Goal: Check status: Check status

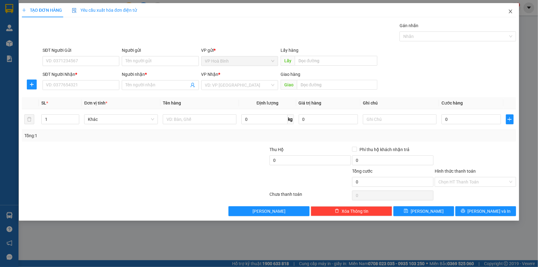
click at [512, 11] on icon "close" at bounding box center [510, 11] width 5 height 5
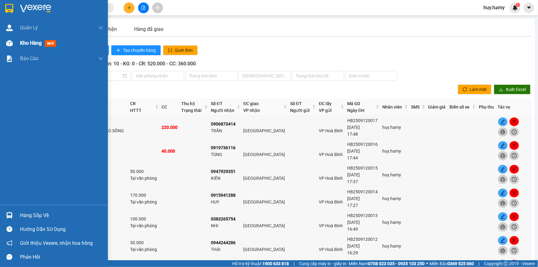
click at [21, 43] on span "Kho hàng" at bounding box center [31, 43] width 22 height 6
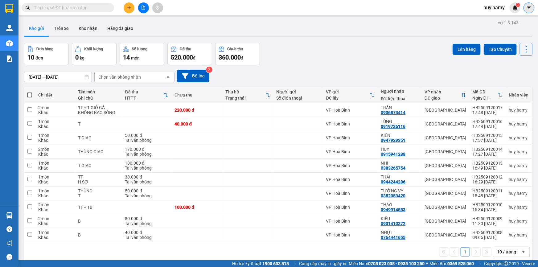
click at [530, 8] on icon "caret-down" at bounding box center [529, 8] width 6 height 6
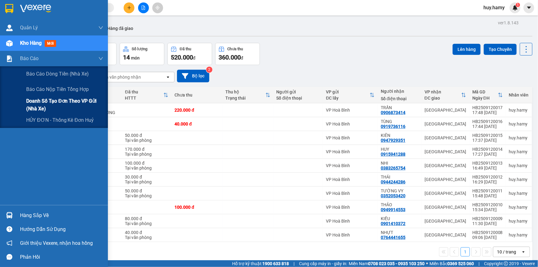
click at [50, 100] on span "Doanh số tạo đơn theo VP gửi (nhà xe)" at bounding box center [64, 104] width 77 height 15
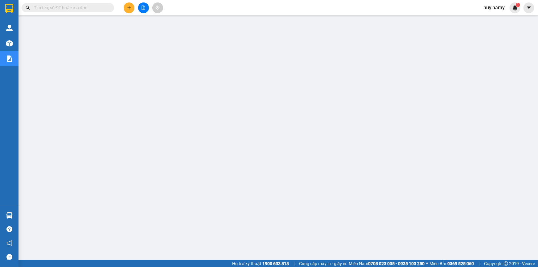
click at [93, 10] on input "text" at bounding box center [70, 7] width 73 height 7
paste input "0834597947"
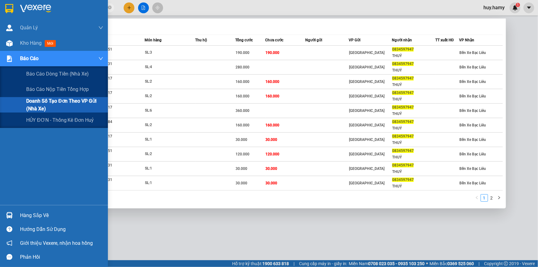
click at [56, 102] on span "Doanh số tạo đơn theo VP gửi (nhà xe)" at bounding box center [64, 104] width 77 height 15
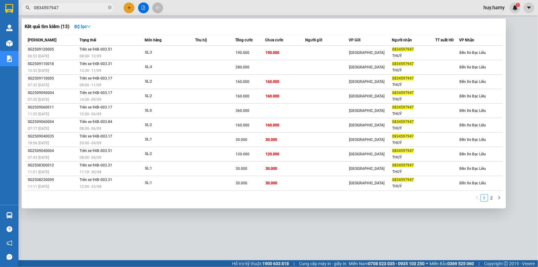
click at [74, 8] on input "0834597947" at bounding box center [70, 7] width 73 height 7
type input "0"
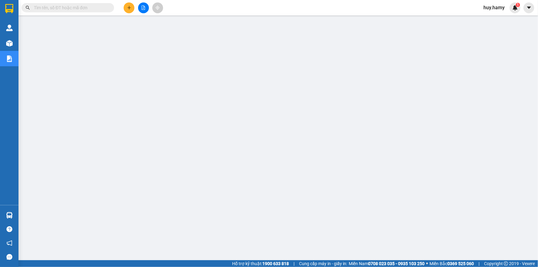
click at [89, 9] on input "text" at bounding box center [70, 7] width 73 height 7
paste input "0969825030"
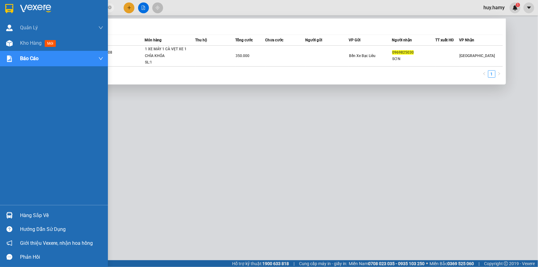
click at [39, 216] on div "Hàng sắp về" at bounding box center [61, 215] width 83 height 9
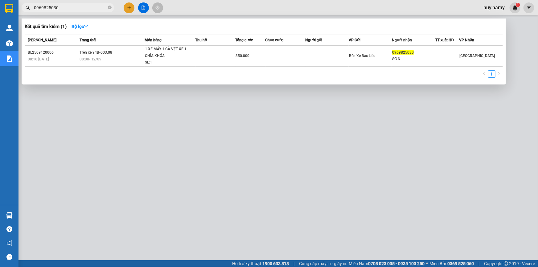
click at [242, 89] on section "Kết quả tìm kiếm ( 1 ) Bộ lọc Mã ĐH Trạng thái Món hàng Thu hộ Tổng cước Chưa c…" at bounding box center [269, 133] width 538 height 267
click at [93, 9] on input "0969825030" at bounding box center [70, 7] width 73 height 7
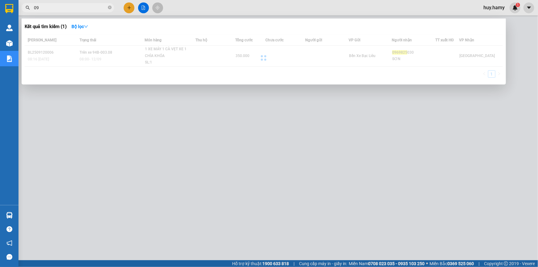
type input "0"
